Goal: Task Accomplishment & Management: Complete application form

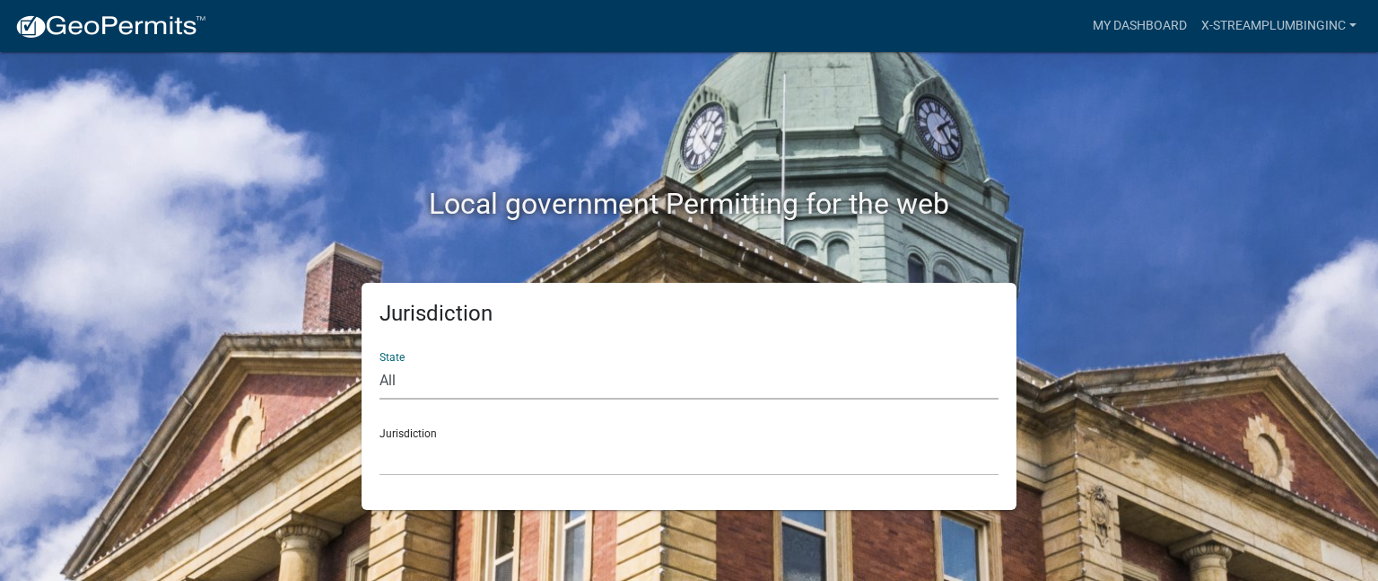
click at [721, 372] on select "All [US_STATE] [US_STATE] [US_STATE] [US_STATE] [US_STATE] [US_STATE] [US_STATE…" at bounding box center [689, 381] width 619 height 37
select select "[US_STATE]"
click at [380, 363] on select "All [US_STATE] [US_STATE] [US_STATE] [US_STATE] [US_STATE] [US_STATE] [US_STATE…" at bounding box center [689, 381] width 619 height 37
click at [562, 451] on select "[GEOGRAPHIC_DATA], [US_STATE][PERSON_NAME][GEOGRAPHIC_DATA], [US_STATE][PERSON_…" at bounding box center [689, 457] width 619 height 37
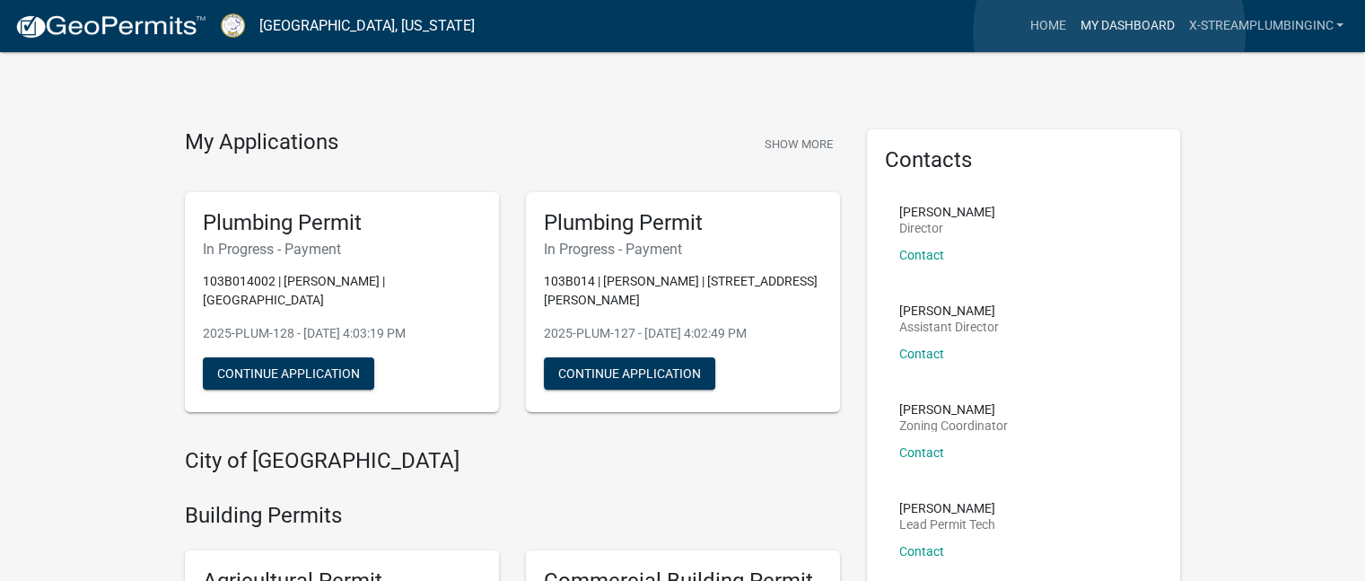
click at [1109, 32] on link "My Dashboard" at bounding box center [1126, 26] width 109 height 34
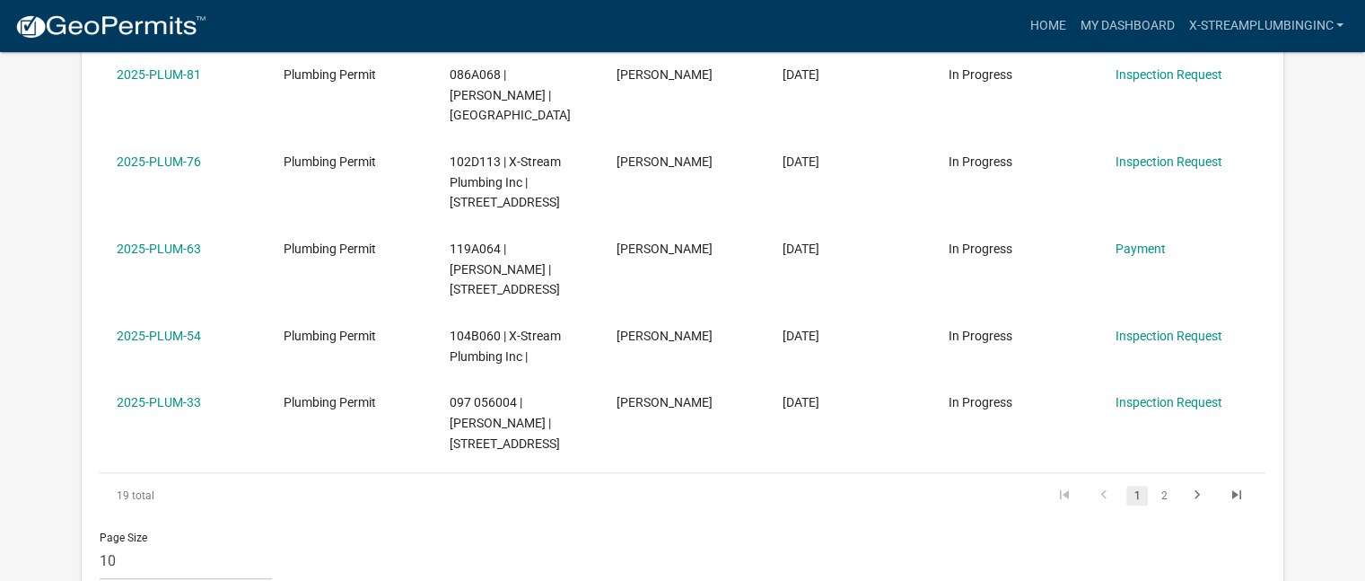
scroll to position [761, 0]
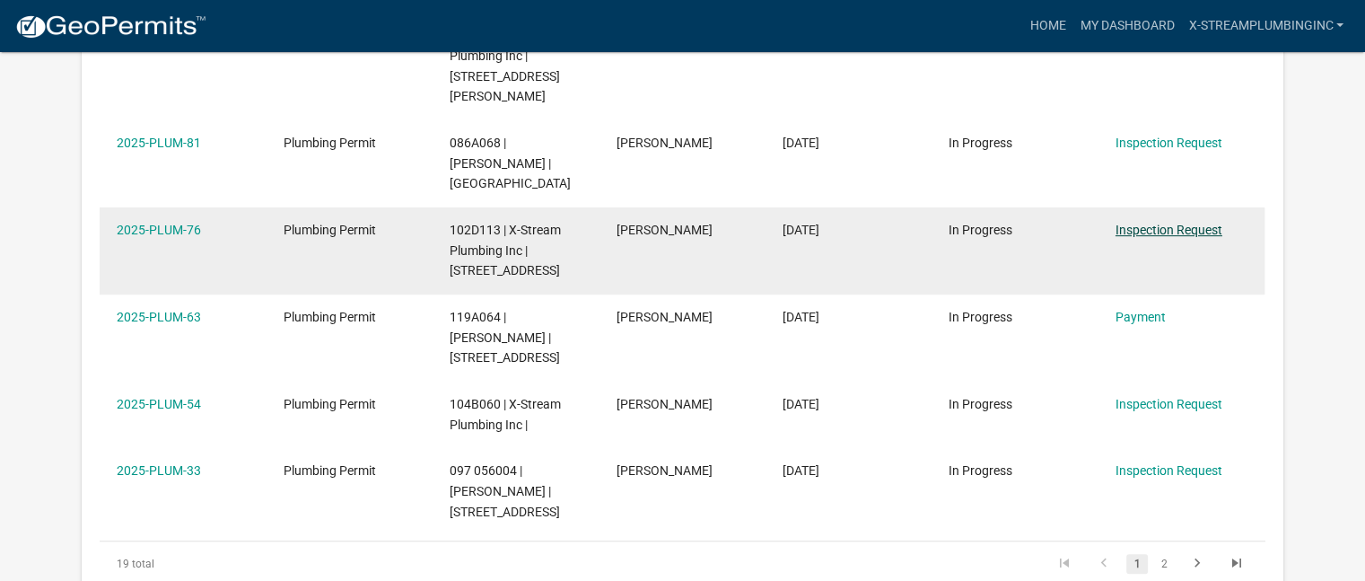
click at [1174, 223] on link "Inspection Request" at bounding box center [1169, 230] width 107 height 14
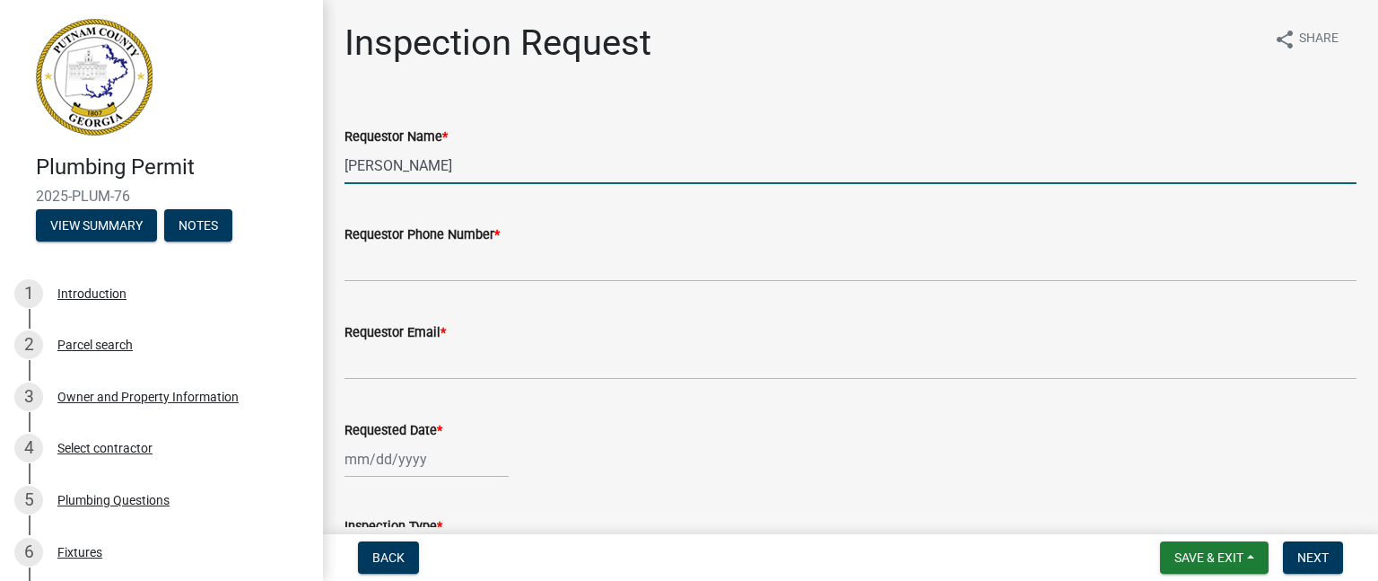
click at [1133, 172] on input "[PERSON_NAME]" at bounding box center [851, 165] width 1012 height 37
type input "M"
type input "[PERSON_NAME]"
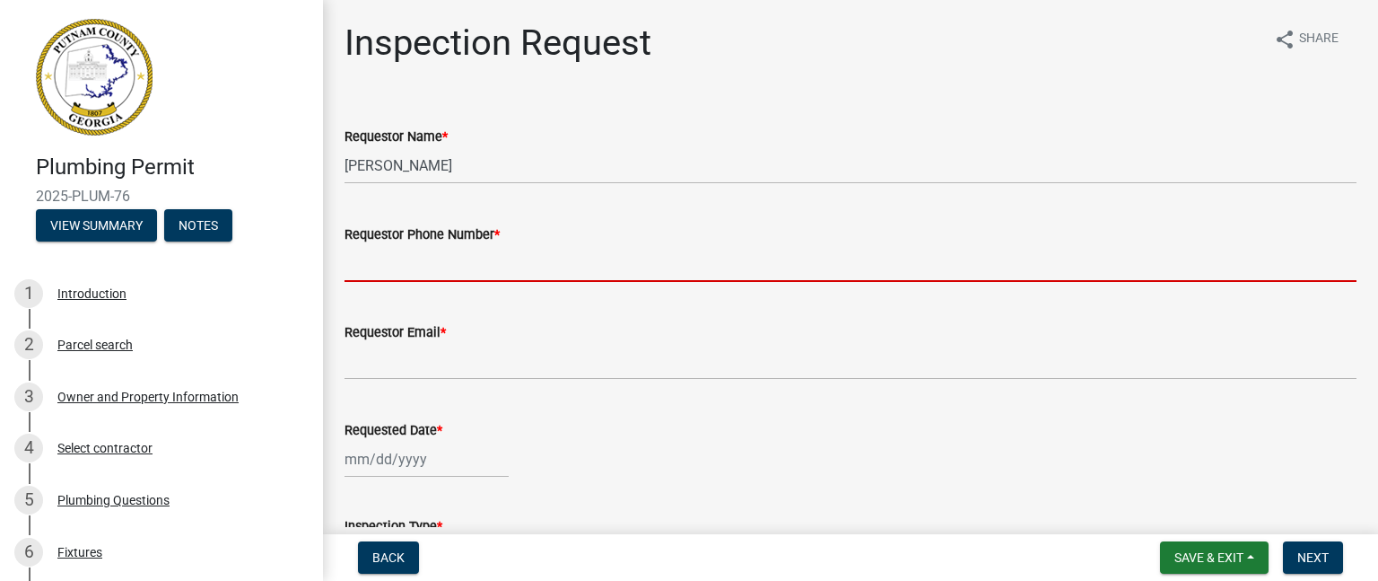
click at [579, 266] on input "Requestor Phone Number *" at bounding box center [851, 263] width 1012 height 37
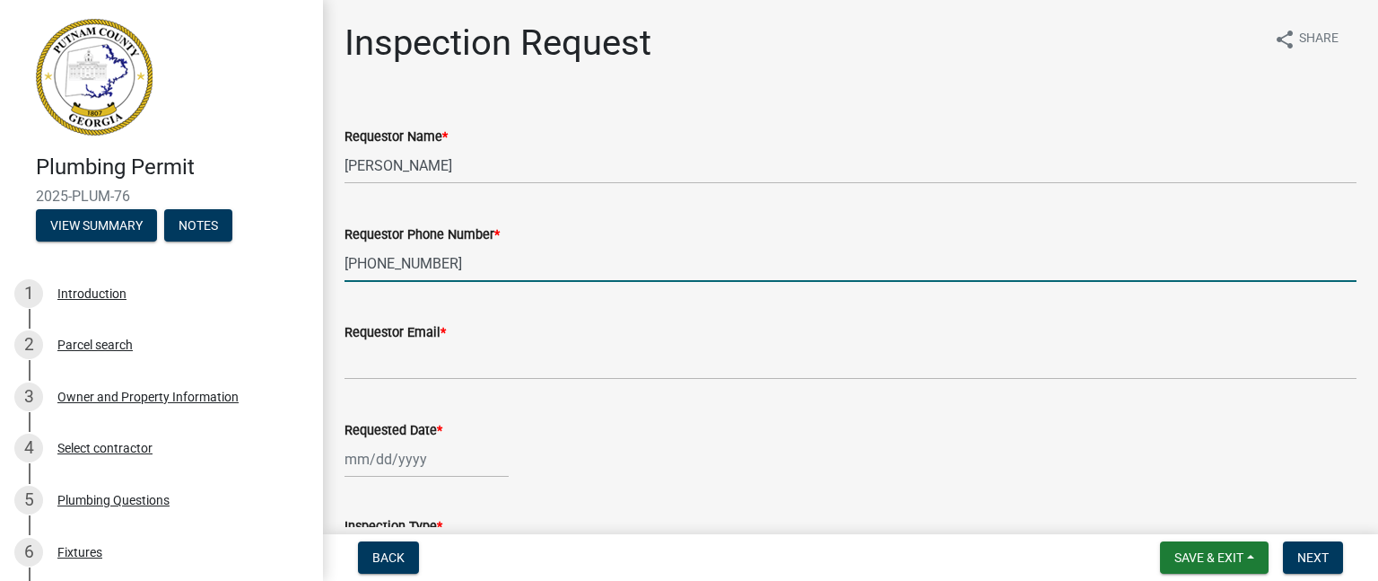
type input "[PHONE_NUMBER]"
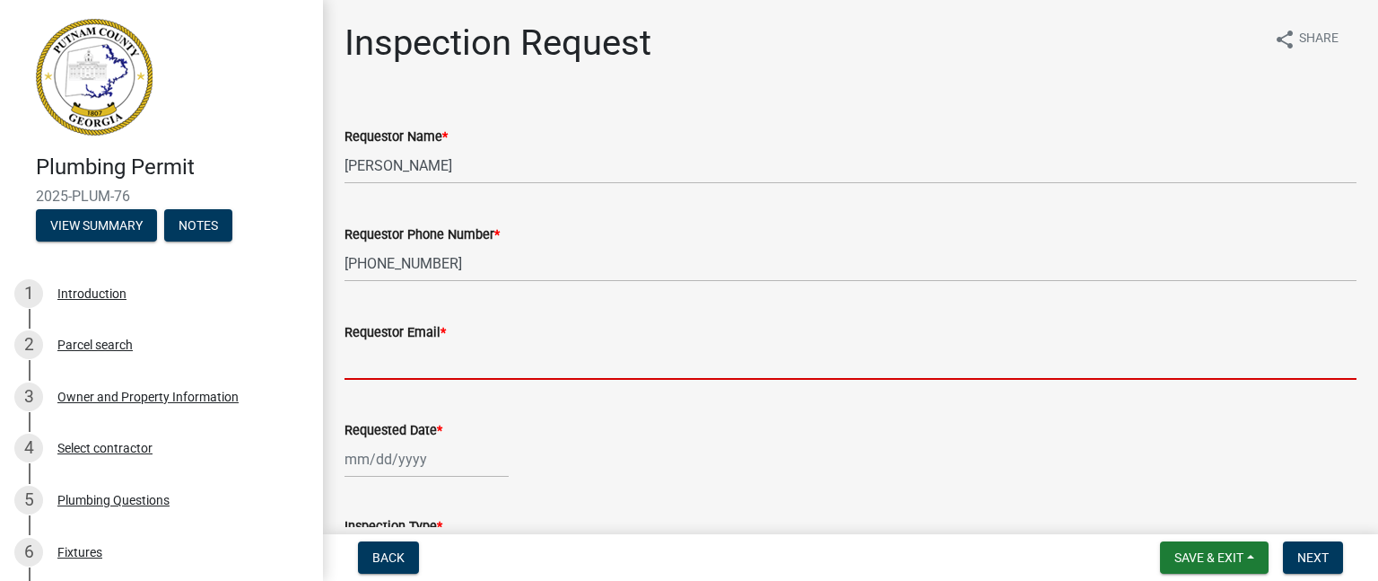
click at [486, 360] on input "Requestor Email *" at bounding box center [851, 361] width 1012 height 37
type input "[EMAIL_ADDRESS][DOMAIN_NAME]"
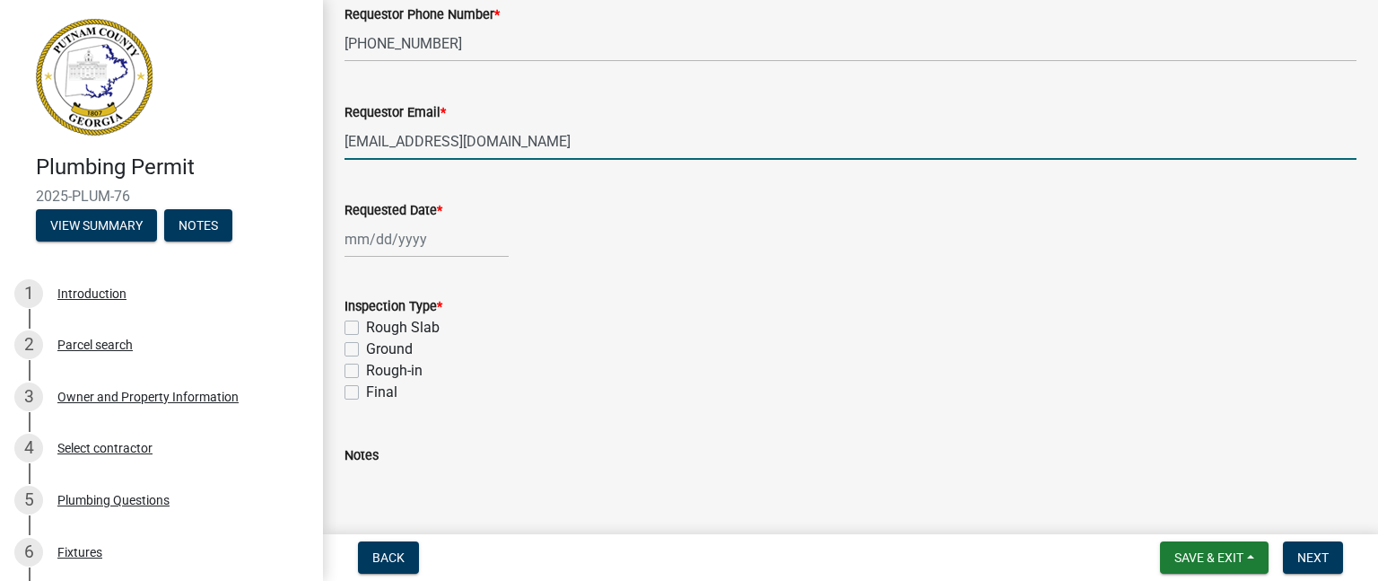
scroll to position [236, 0]
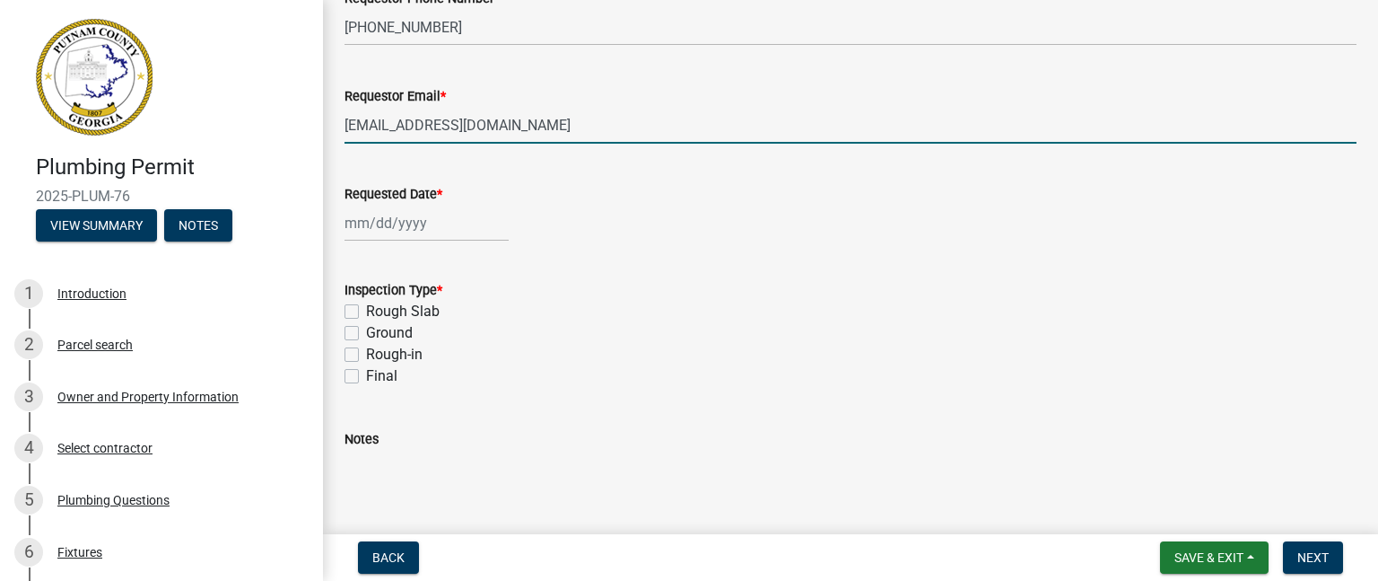
select select "8"
select select "2025"
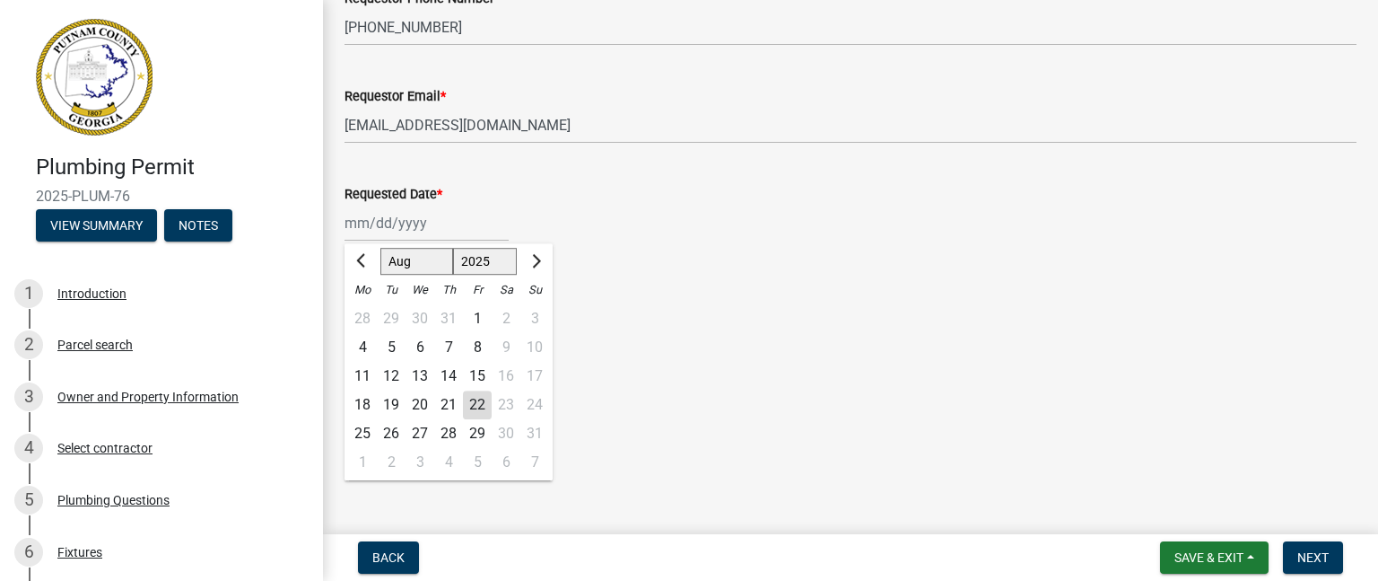
click at [428, 230] on div "[PERSON_NAME] Feb Mar Apr [PERSON_NAME][DATE] Oct Nov [DATE] 1526 1527 1528 152…" at bounding box center [427, 223] width 164 height 37
click at [367, 427] on div "25" at bounding box center [362, 433] width 29 height 29
type input "[DATE]"
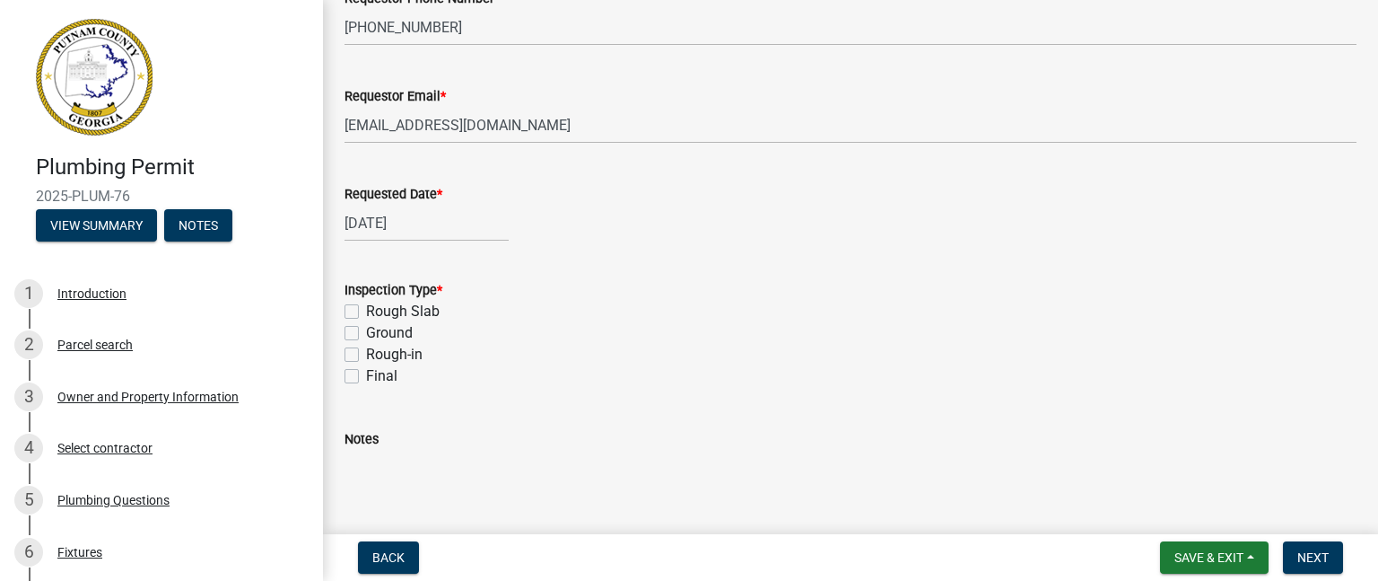
click at [366, 377] on label "Final" at bounding box center [381, 376] width 31 height 22
click at [366, 377] on input "Final" at bounding box center [372, 371] width 12 height 12
checkbox input "true"
checkbox input "false"
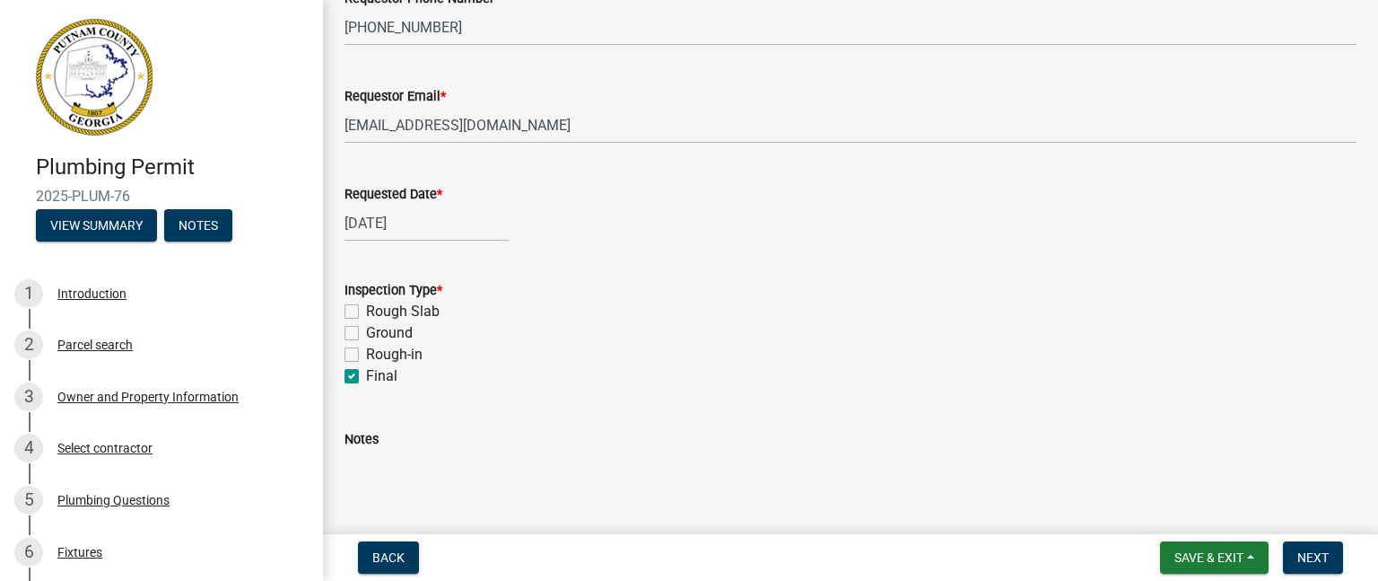
checkbox input "false"
checkbox input "true"
click at [1300, 548] on button "Next" at bounding box center [1313, 557] width 60 height 32
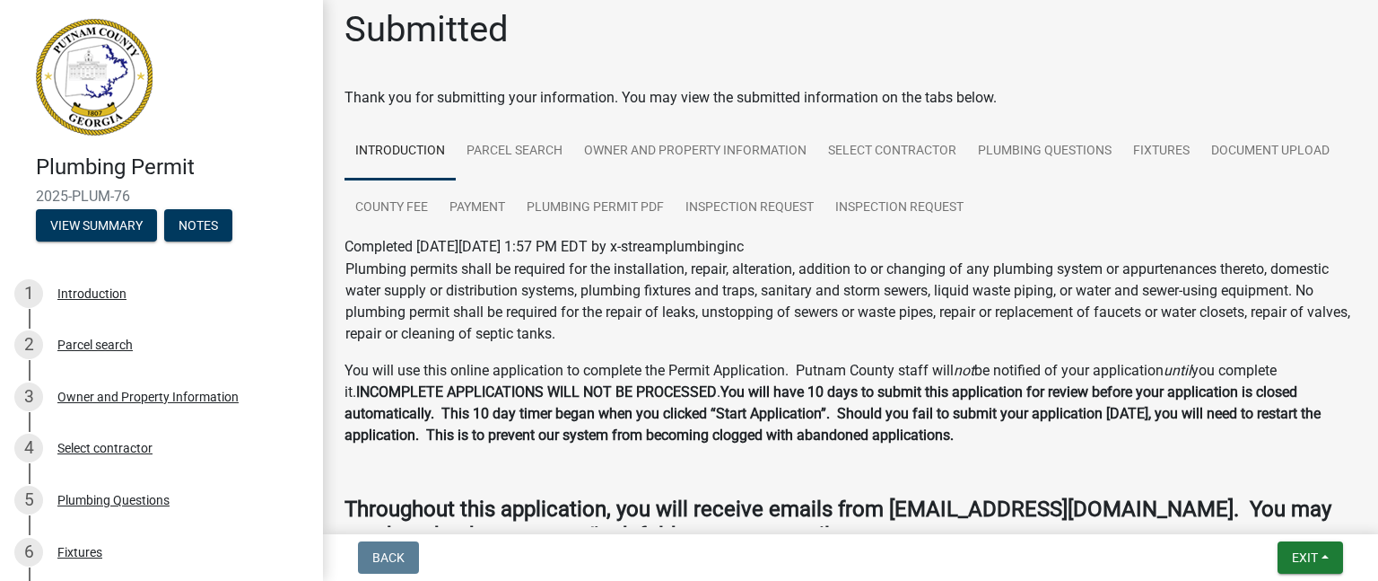
scroll to position [0, 0]
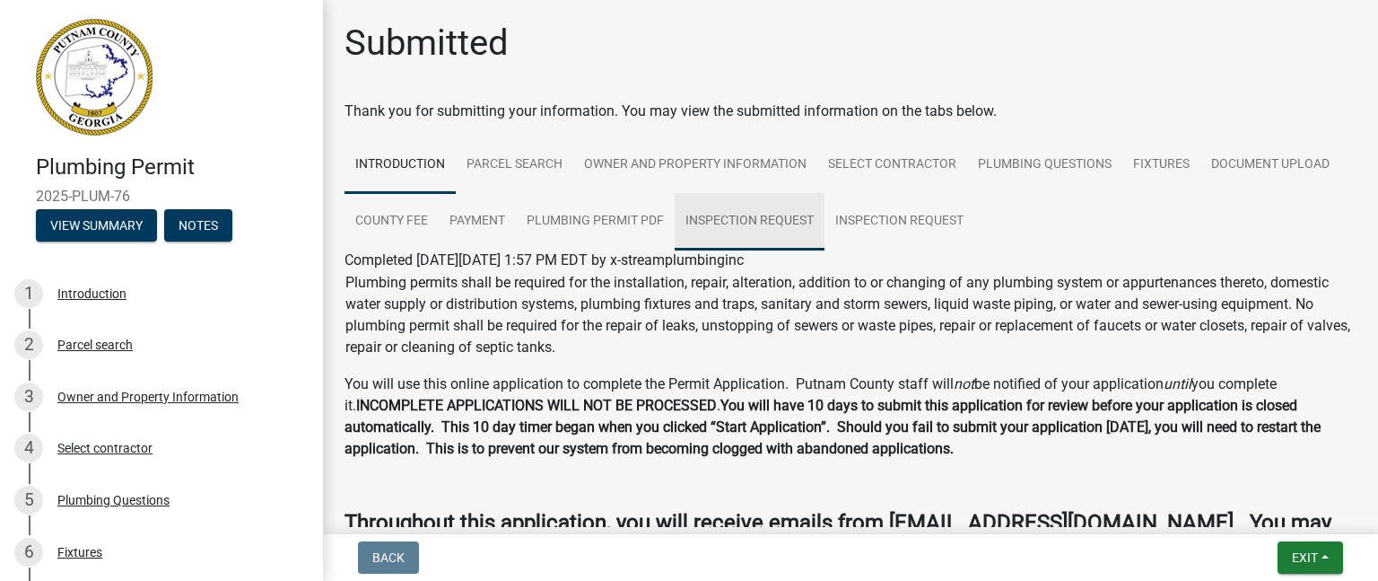
click at [766, 205] on link "Inspection Request" at bounding box center [750, 221] width 150 height 57
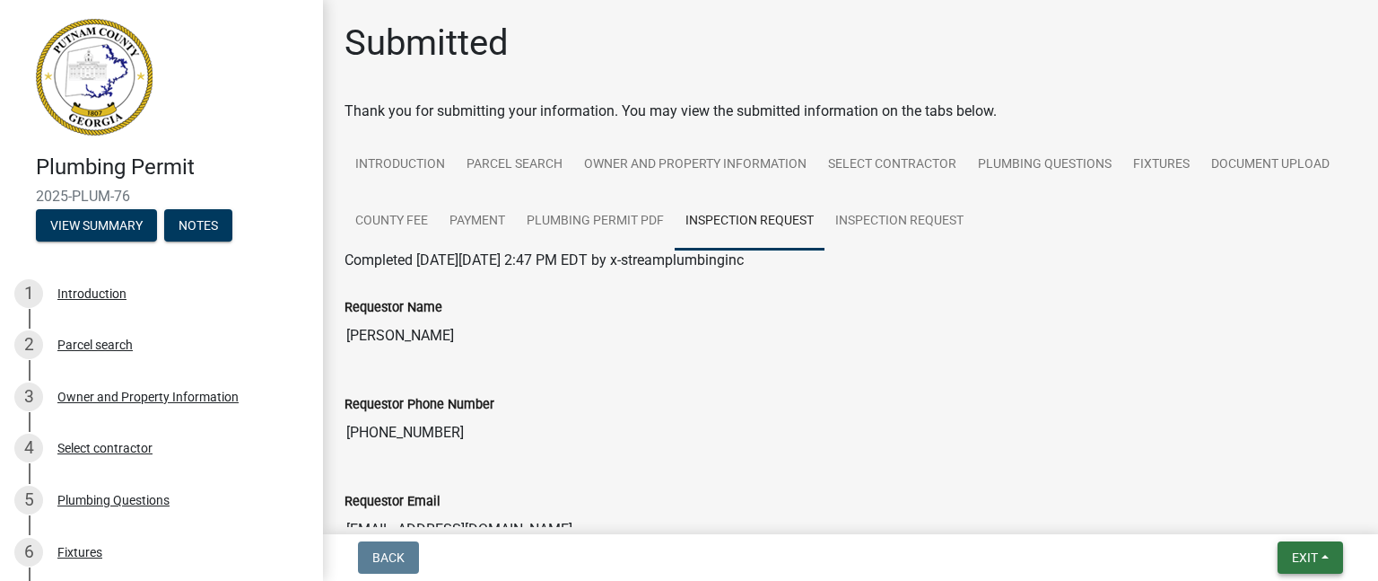
click at [1298, 551] on span "Exit" at bounding box center [1305, 557] width 26 height 14
click at [1273, 510] on button "Save & Exit" at bounding box center [1273, 510] width 144 height 43
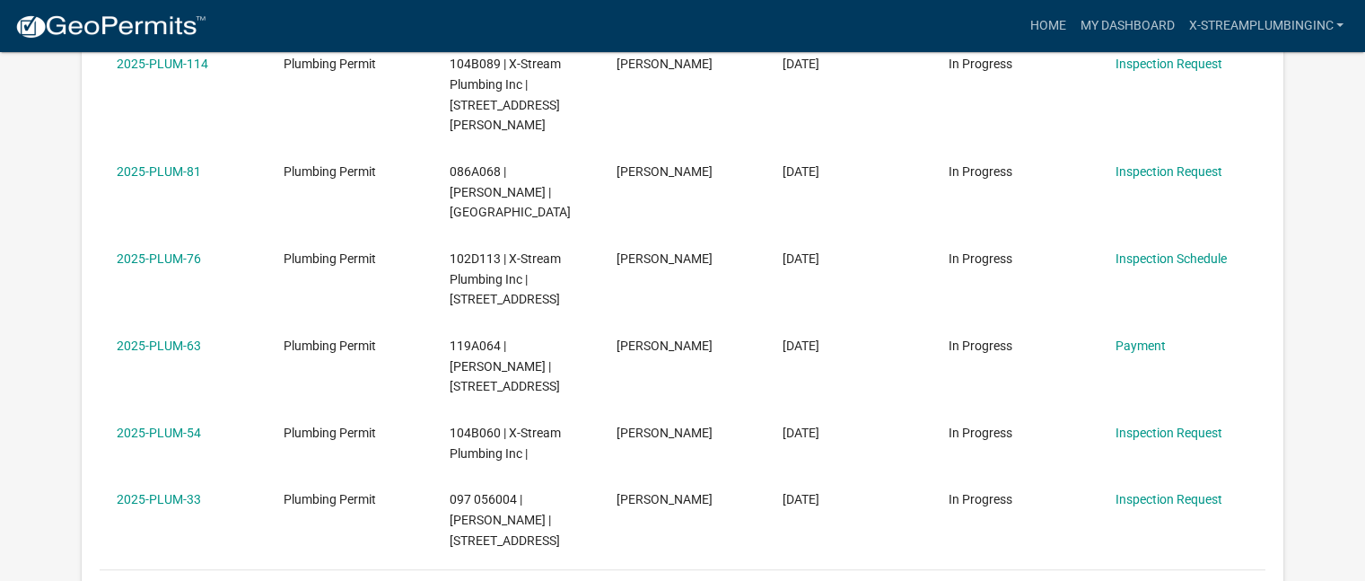
scroll to position [766, 0]
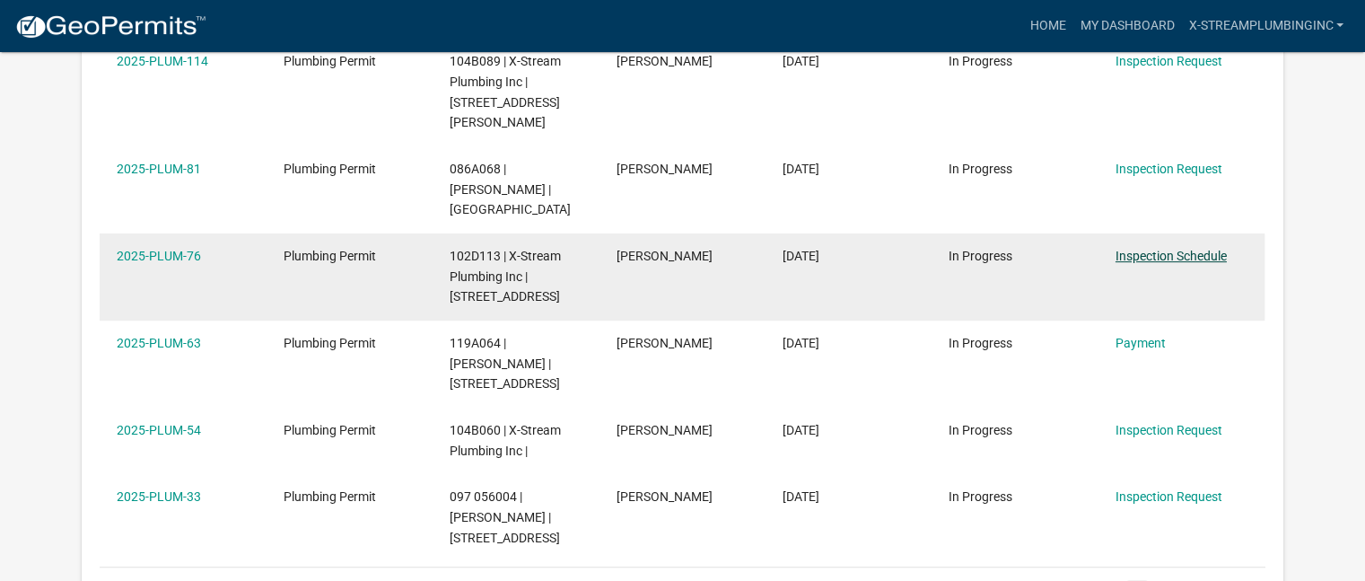
click at [1142, 249] on link "Inspection Schedule" at bounding box center [1171, 256] width 111 height 14
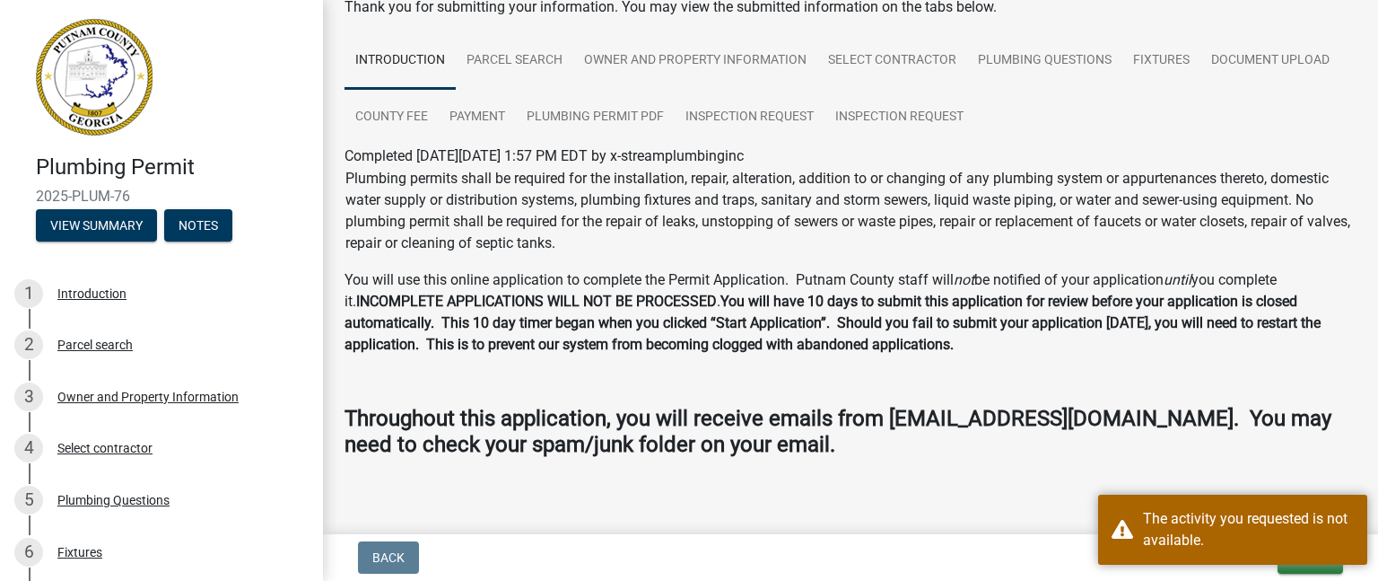
scroll to position [106, 0]
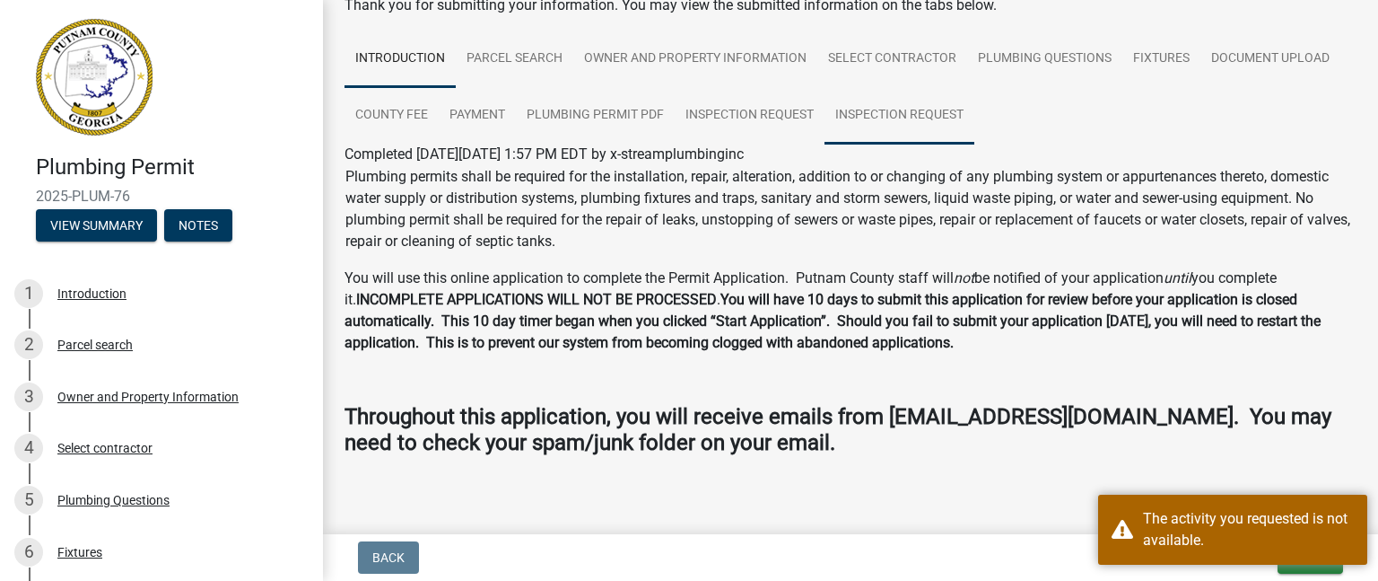
click at [880, 121] on link "Inspection Request" at bounding box center [900, 115] width 150 height 57
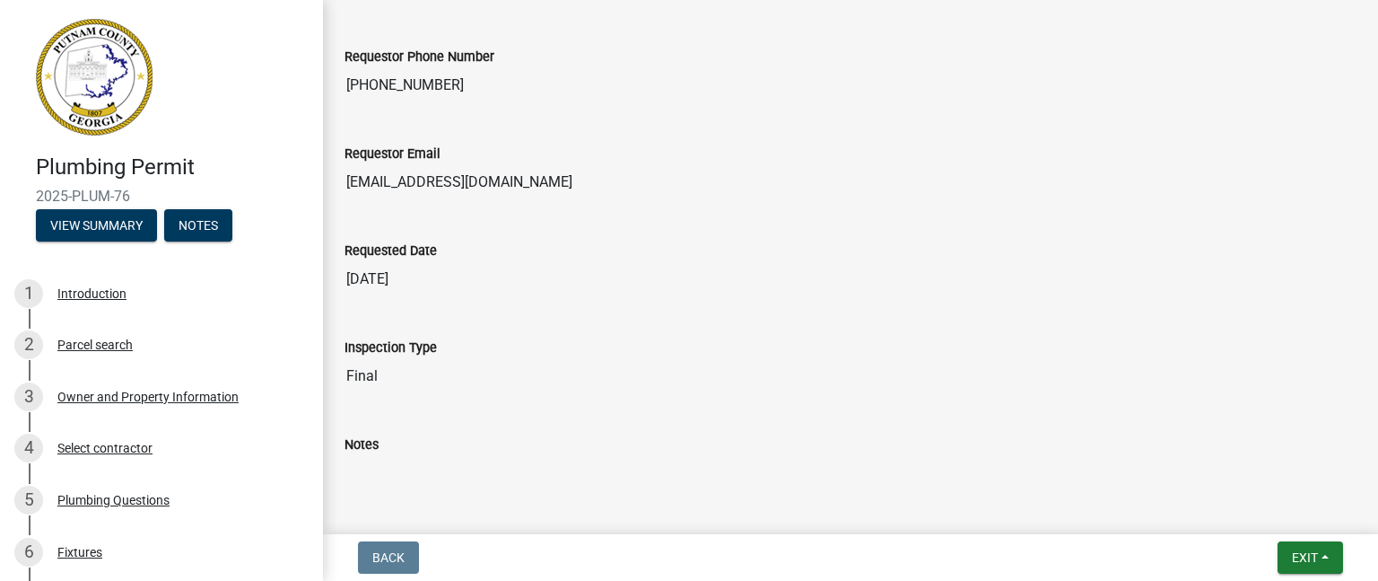
scroll to position [330, 0]
